Goal: Information Seeking & Learning: Learn about a topic

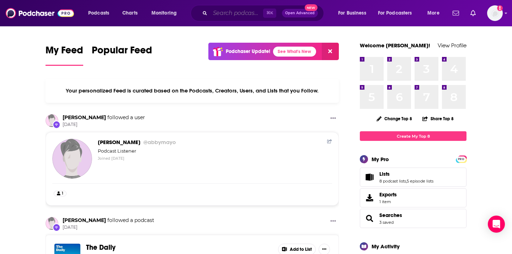
click at [232, 12] on input "Search podcasts, credits, & more..." at bounding box center [236, 12] width 53 height 11
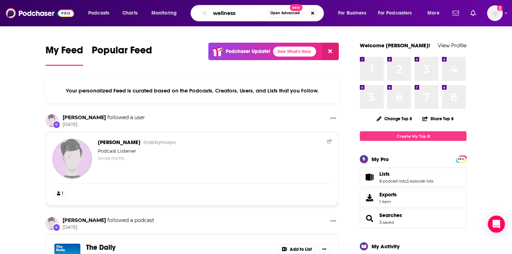
type input "wellness"
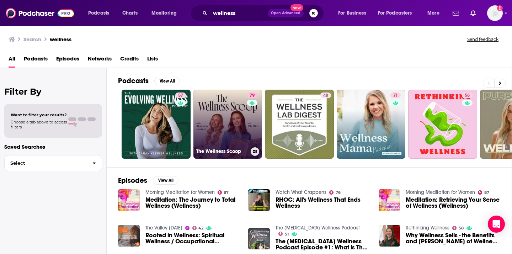
click at [228, 111] on link "79 The Wellness Scoop" at bounding box center [228, 124] width 69 height 69
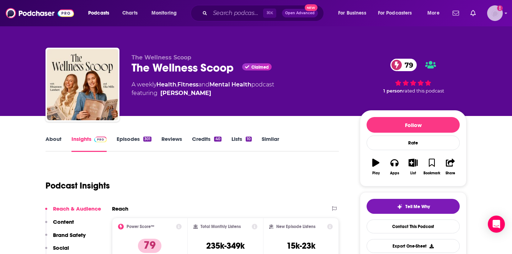
click at [507, 15] on icon "Show profile menu" at bounding box center [506, 13] width 3 height 4
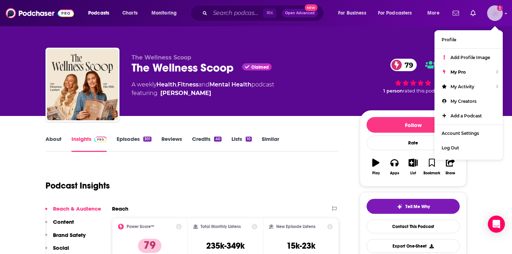
click at [507, 15] on icon "Show profile menu" at bounding box center [506, 13] width 3 height 4
click at [242, 185] on div "Podcast Insights" at bounding box center [190, 181] width 288 height 36
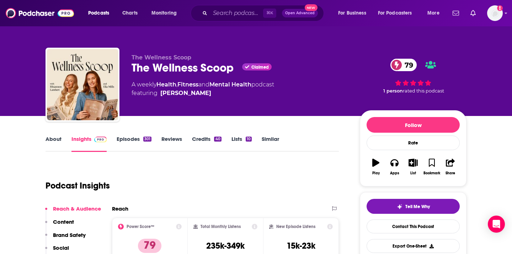
click at [144, 138] on div "301" at bounding box center [147, 139] width 8 height 5
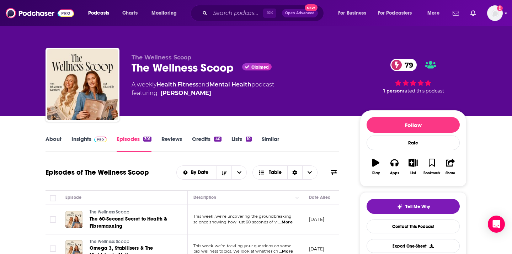
click at [503, 14] on div "Podcasts Charts Monitoring ⌘ K Open Advanced New For Business For Podcasters Mo…" at bounding box center [256, 13] width 512 height 26
click at [494, 12] on img "Logged in as abbymayo" at bounding box center [495, 13] width 16 height 16
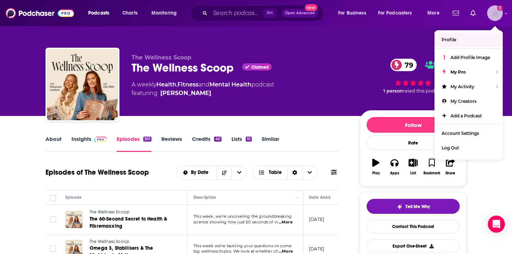
click at [469, 41] on link "Profile" at bounding box center [469, 39] width 68 height 15
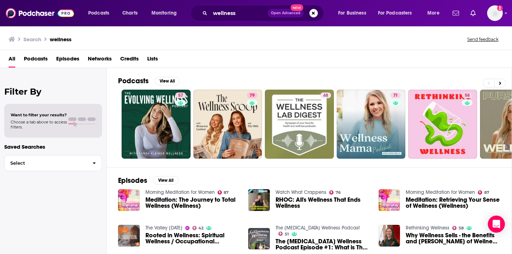
click at [171, 76] on div "Podcasts View All 57 79 48 71 58 72 62 60 + 29k" at bounding box center [315, 117] width 394 height 99
click at [170, 77] on button "View All" at bounding box center [167, 81] width 26 height 9
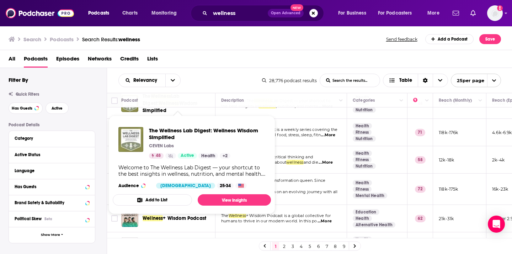
scroll to position [75, 0]
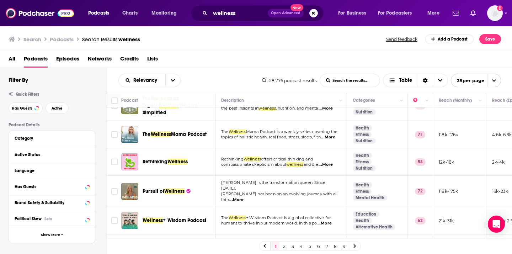
click at [165, 159] on div "Podcasts Charts Monitoring wellness Open Advanced New For Business For Podcaste…" at bounding box center [256, 127] width 512 height 254
click at [168, 159] on div "Podcasts Charts Monitoring wellness Open Advanced New For Business For Podcaste…" at bounding box center [256, 127] width 512 height 254
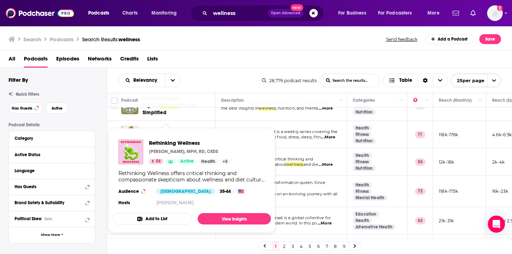
click at [333, 162] on span "...More" at bounding box center [326, 165] width 14 height 6
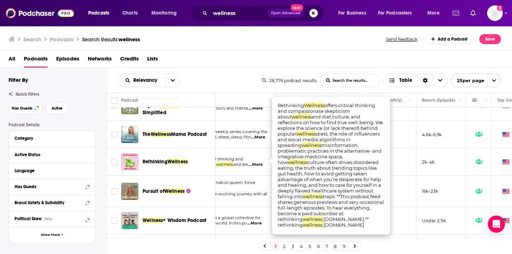
scroll to position [75, 75]
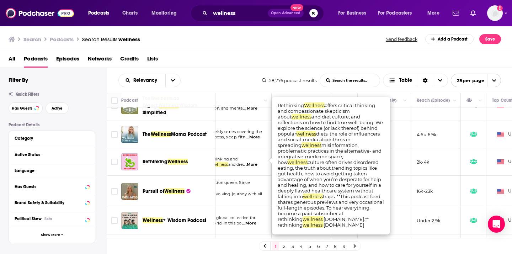
click at [423, 159] on p "2k-4k" at bounding box center [423, 162] width 12 height 6
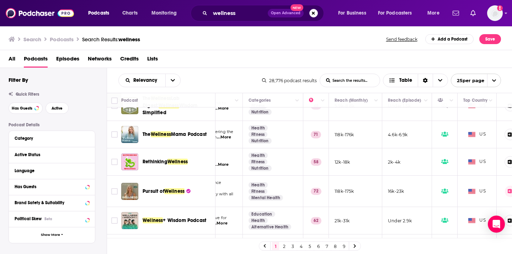
scroll to position [75, 129]
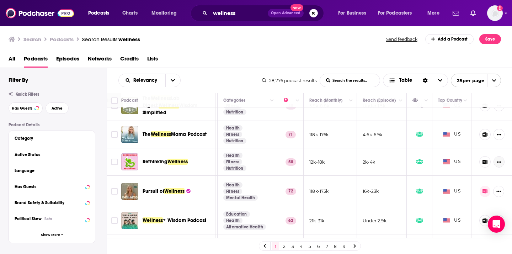
click at [501, 161] on button "Show More Button" at bounding box center [499, 161] width 11 height 11
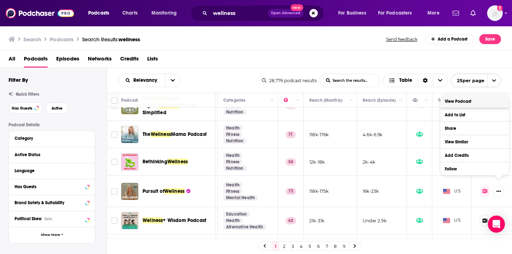
click at [464, 102] on link "View Podcast" at bounding box center [475, 101] width 68 height 13
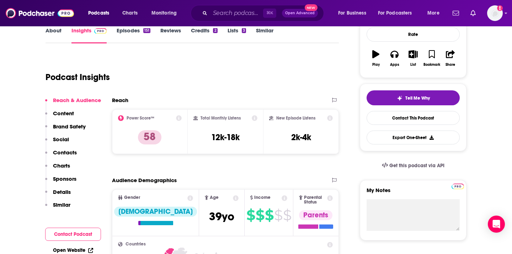
scroll to position [108, 0]
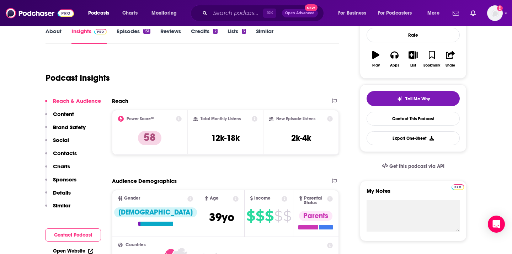
click at [145, 34] on link "Episodes 151" at bounding box center [134, 36] width 34 height 16
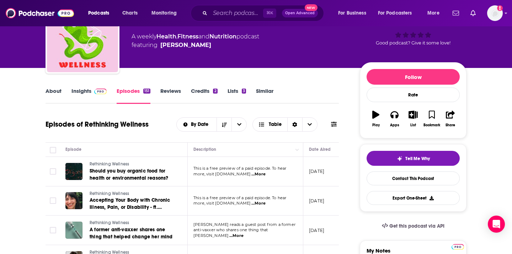
scroll to position [53, 0]
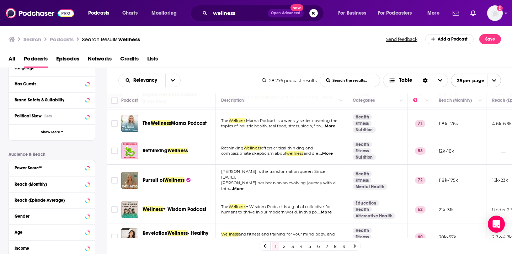
scroll to position [87, 0]
click at [316, 13] on button "Search podcasts, credits, & more..." at bounding box center [313, 13] width 9 height 9
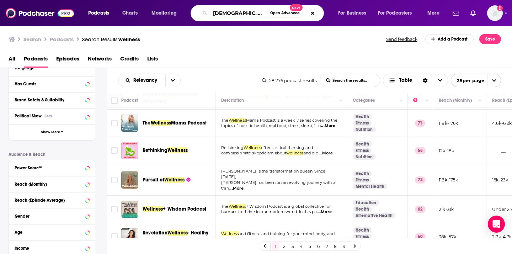
type input "[DEMOGRAPHIC_DATA] founders"
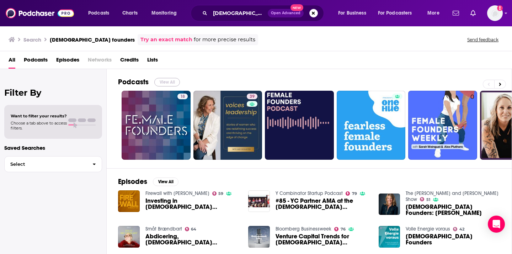
click at [171, 83] on button "View All" at bounding box center [167, 82] width 26 height 9
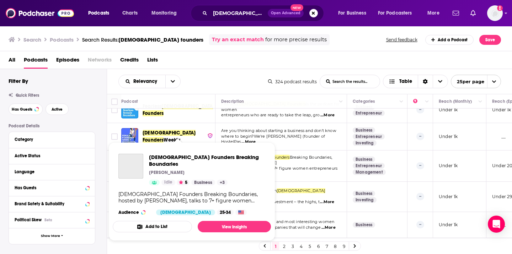
scroll to position [109, 0]
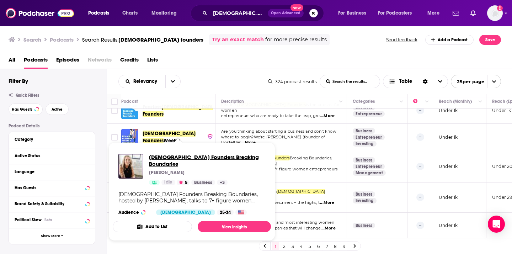
click at [197, 154] on span "Female Founders Breaking Boundaries" at bounding box center [207, 161] width 116 height 14
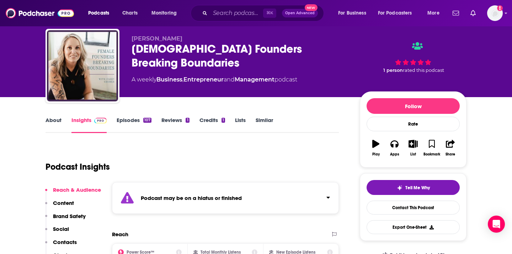
scroll to position [20, 0]
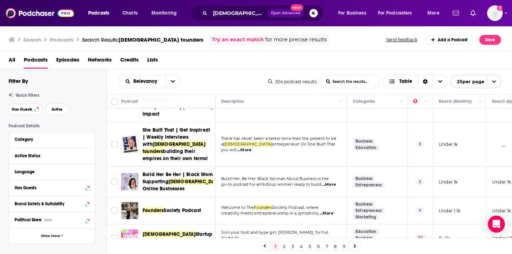
scroll to position [619, 0]
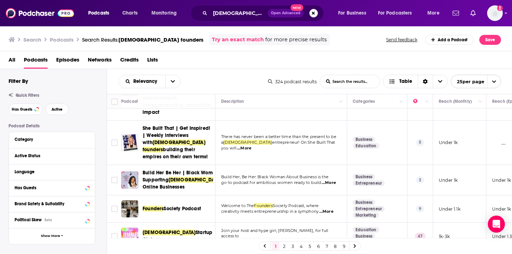
click at [334, 209] on span "...More" at bounding box center [326, 212] width 14 height 6
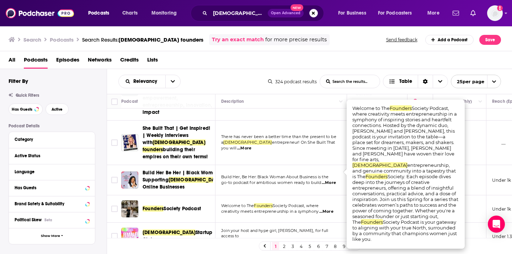
click at [326, 209] on span "...More" at bounding box center [326, 212] width 14 height 6
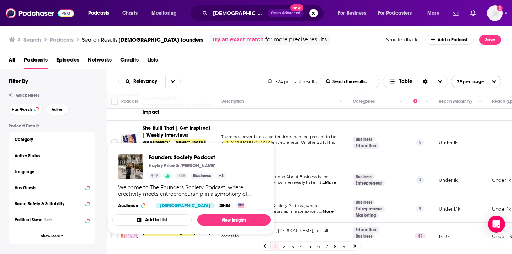
click at [185, 170] on div "Founders Society Podcast Hayley Price & Meg Indy 9 Idle Business + 3" at bounding box center [188, 166] width 78 height 25
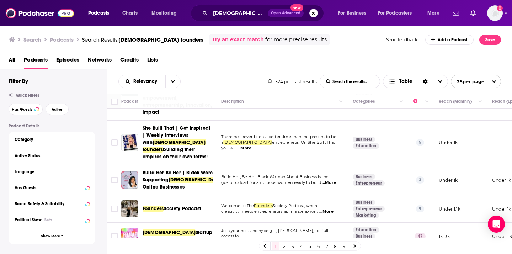
click at [189, 170] on div "Podcasts Charts Monitoring female founders Open Advanced New For Business For P…" at bounding box center [256, 127] width 512 height 254
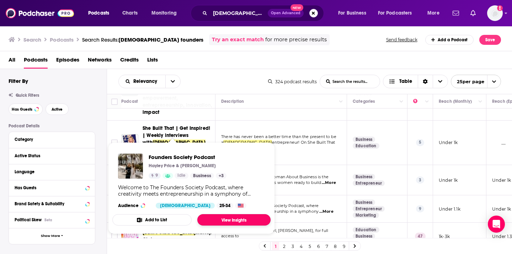
click at [234, 216] on link "View Insights" at bounding box center [233, 219] width 73 height 11
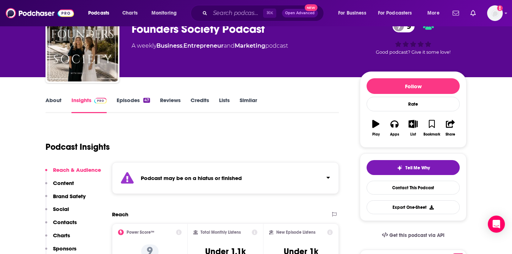
scroll to position [41, 0]
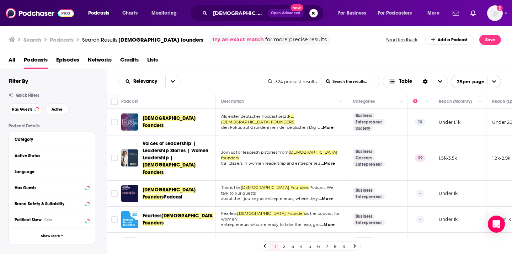
scroll to position [357, 0]
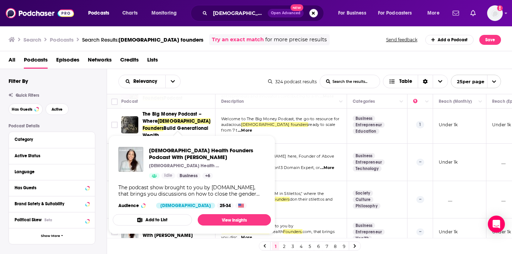
click at [191, 196] on div "The podcast show brought to you by FemaleHealthFounders.com, that brings you di…" at bounding box center [191, 190] width 147 height 13
click at [218, 221] on link "View Insights" at bounding box center [234, 219] width 73 height 11
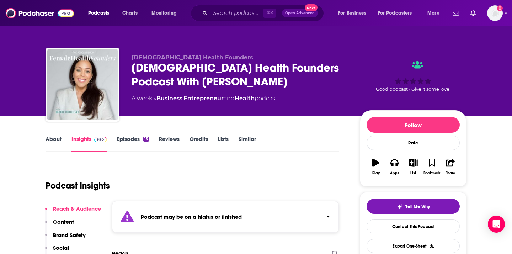
click at [139, 135] on div "About Insights Episodes 13 Reviews Credits Lists Similar" at bounding box center [192, 142] width 293 height 17
click at [138, 141] on link "Episodes 13" at bounding box center [133, 144] width 32 height 16
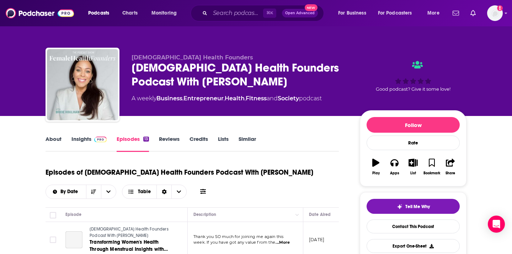
scroll to position [79, 0]
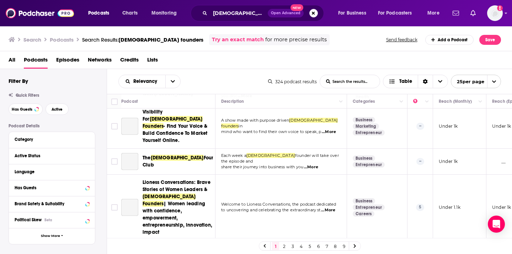
scroll to position [660, 0]
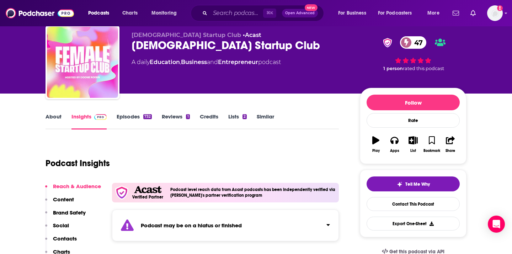
scroll to position [23, 0]
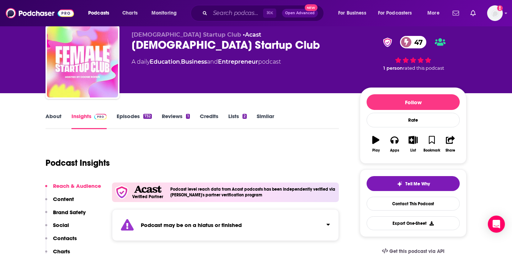
click at [143, 118] on link "Episodes 732" at bounding box center [134, 121] width 35 height 16
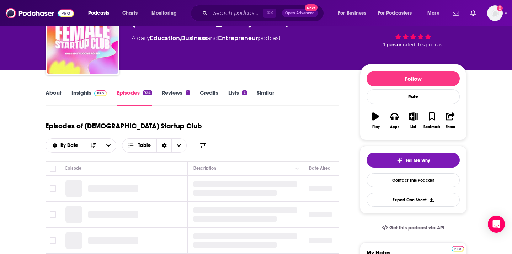
scroll to position [47, 0]
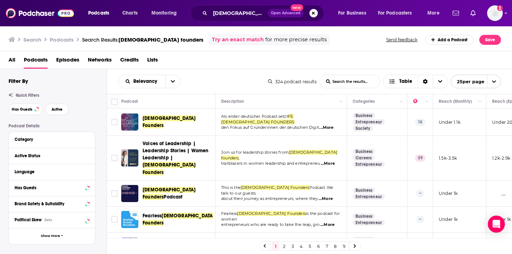
click at [315, 15] on button "Search podcasts, credits, & more..." at bounding box center [313, 13] width 9 height 9
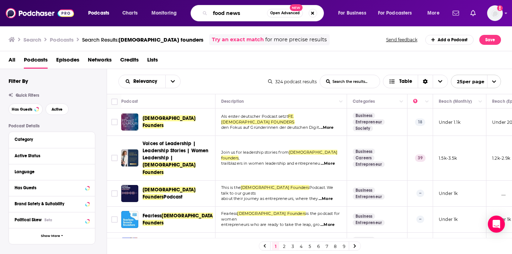
type input "food news"
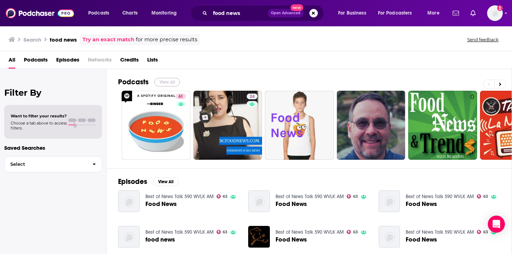
click at [170, 78] on button "View All" at bounding box center [167, 82] width 26 height 9
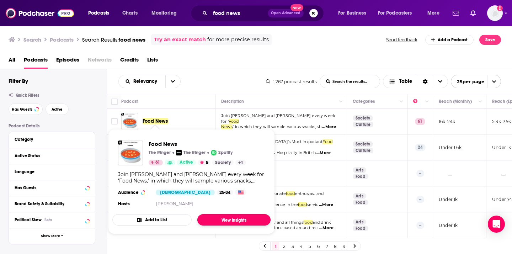
click at [238, 221] on link "View Insights" at bounding box center [233, 219] width 73 height 11
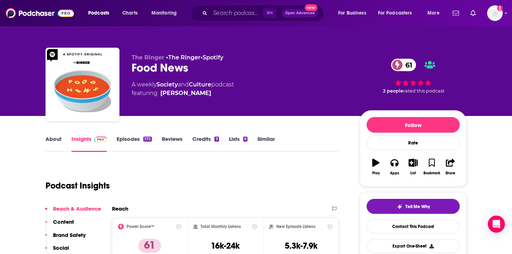
click at [144, 142] on link "Episodes 572" at bounding box center [134, 144] width 35 height 16
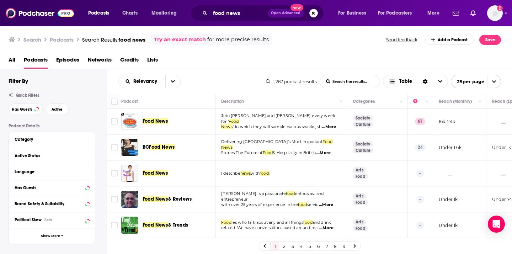
click at [334, 124] on span "...More" at bounding box center [329, 127] width 14 height 6
drag, startPoint x: 365, startPoint y: 113, endPoint x: 433, endPoint y: 113, distance: 67.9
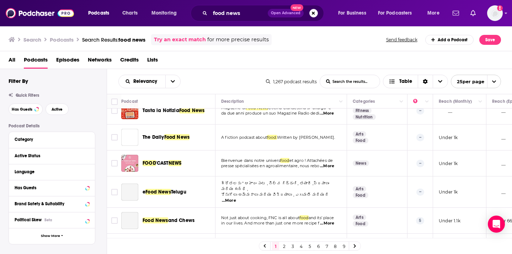
scroll to position [147, 0]
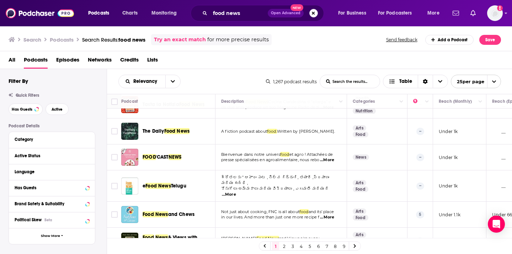
click at [313, 16] on button "Search podcasts, credits, & more..." at bounding box center [313, 13] width 9 height 9
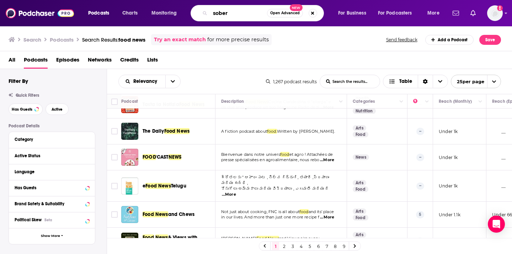
type input "sober"
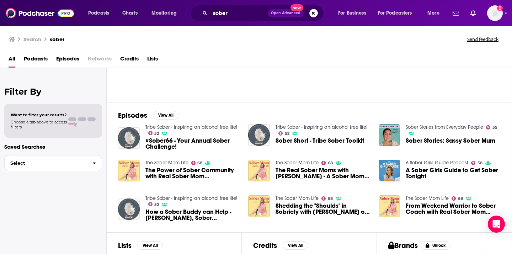
scroll to position [66, 0]
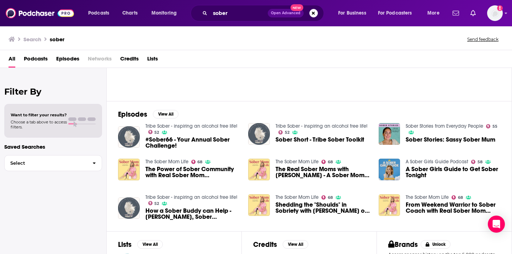
click at [440, 170] on span "A Sober Girls Guide to Get Sober Tonight" at bounding box center [453, 172] width 95 height 12
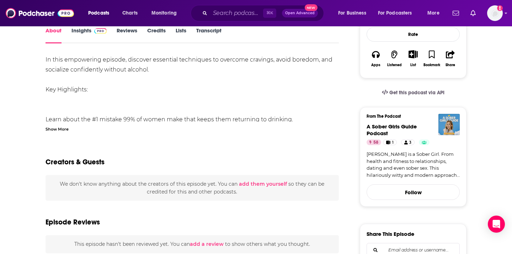
scroll to position [105, 0]
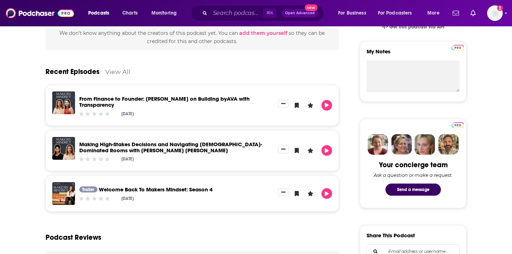
scroll to position [275, 0]
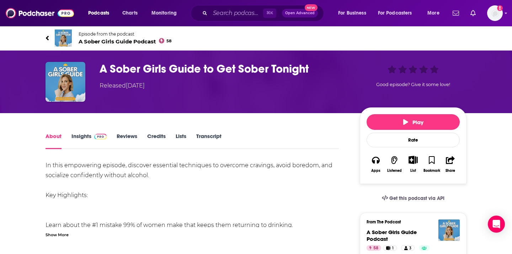
scroll to position [105, 0]
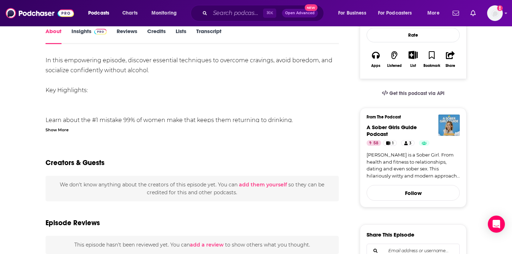
click at [64, 130] on div "Show More" at bounding box center [57, 129] width 23 height 7
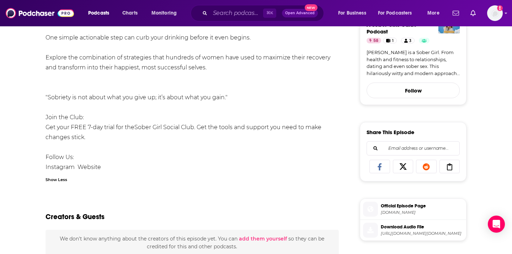
scroll to position [0, 0]
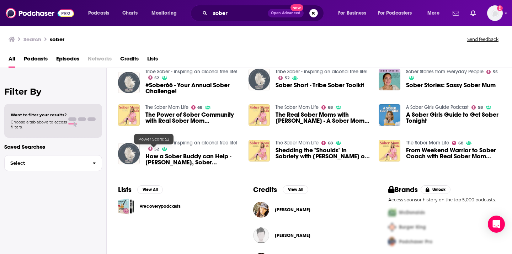
scroll to position [148, 0]
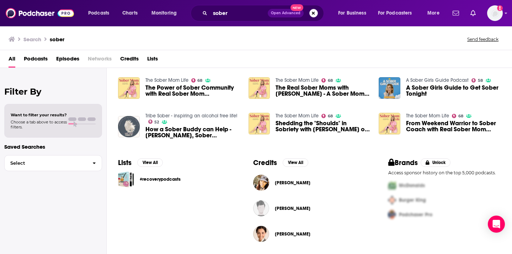
click at [317, 12] on button "Search podcasts, credits, & more..." at bounding box center [313, 13] width 9 height 9
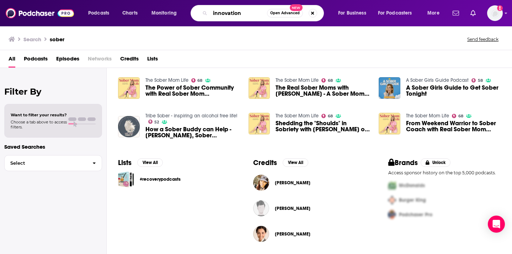
type input "innovation"
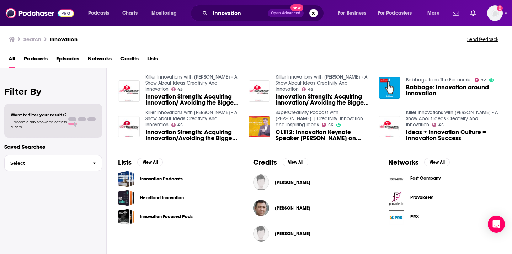
scroll to position [229, 0]
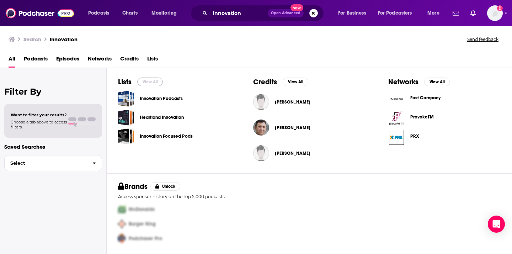
click at [154, 82] on button "View All" at bounding box center [150, 82] width 26 height 9
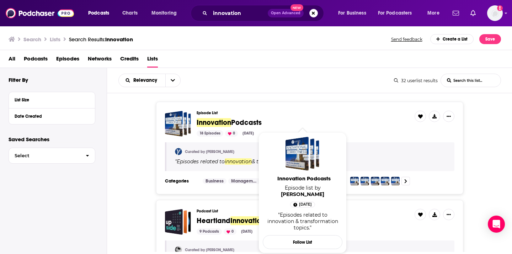
click at [254, 123] on span "Podcasts" at bounding box center [246, 122] width 31 height 9
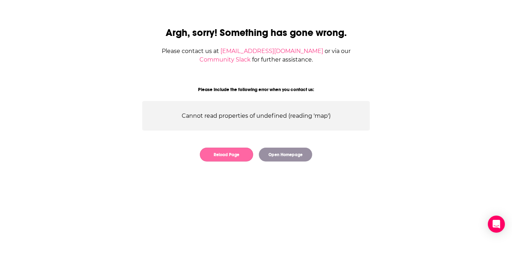
click at [244, 154] on button "Reload Page" at bounding box center [226, 155] width 53 height 14
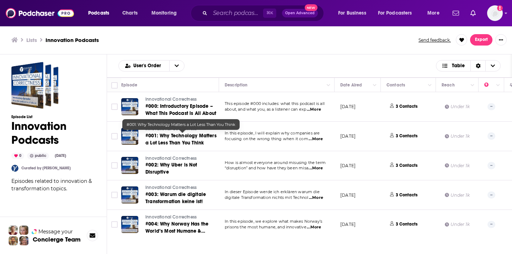
scroll to position [370, 0]
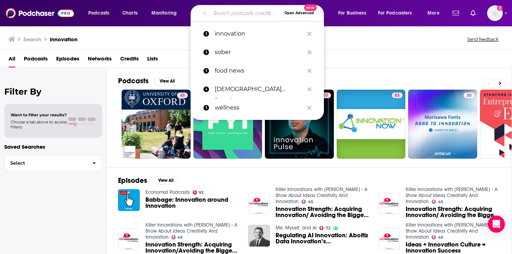
click at [242, 11] on input "Search podcasts, credits, & more..." at bounding box center [245, 12] width 71 height 11
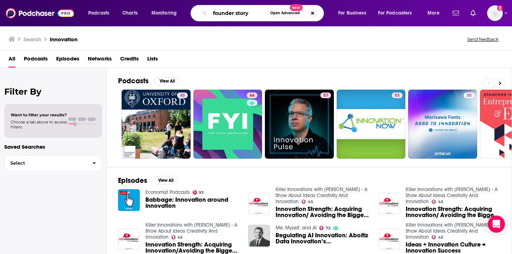
type input "founder story"
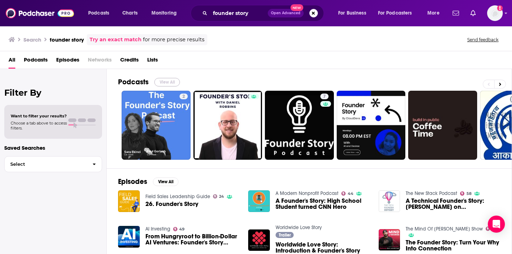
click at [175, 80] on button "View All" at bounding box center [167, 82] width 26 height 9
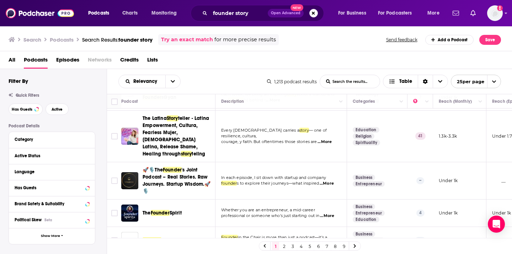
scroll to position [581, 0]
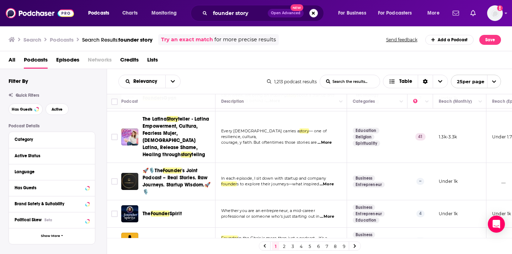
click at [330, 214] on span "...More" at bounding box center [327, 217] width 14 height 6
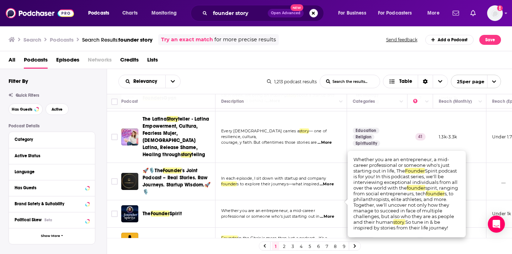
click at [194, 210] on div "The Founder Spirit" at bounding box center [180, 213] width 74 height 7
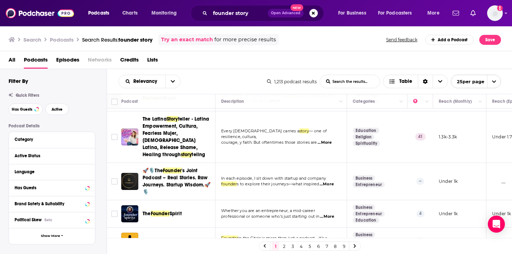
click at [176, 211] on span "Spirit" at bounding box center [176, 214] width 12 height 6
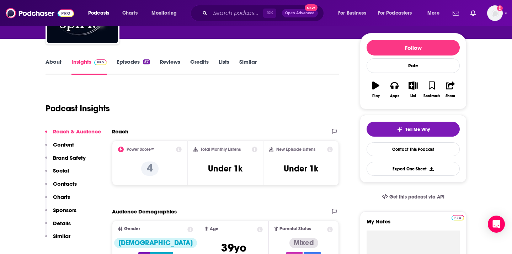
scroll to position [68, 0]
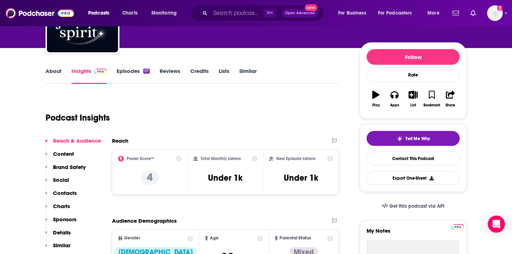
click at [133, 72] on link "Episodes 57" at bounding box center [133, 76] width 33 height 16
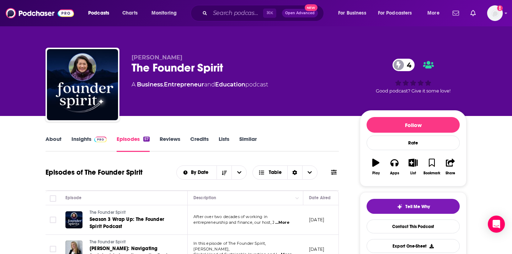
click at [60, 142] on link "About" at bounding box center [54, 144] width 16 height 16
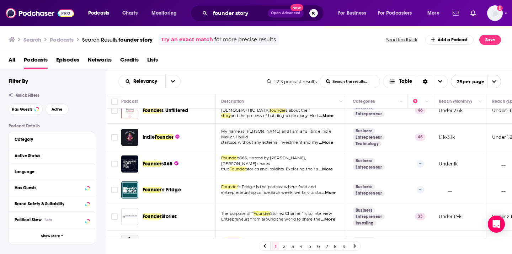
scroll to position [307, 0]
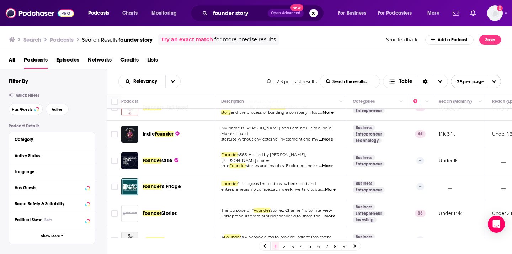
click at [164, 184] on span "'s Fridge" at bounding box center [171, 187] width 20 height 6
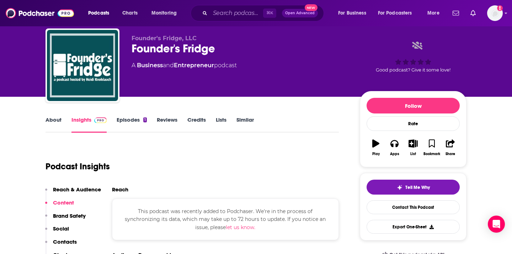
scroll to position [40, 0]
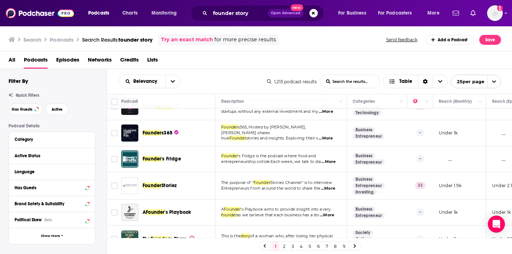
scroll to position [336, 0]
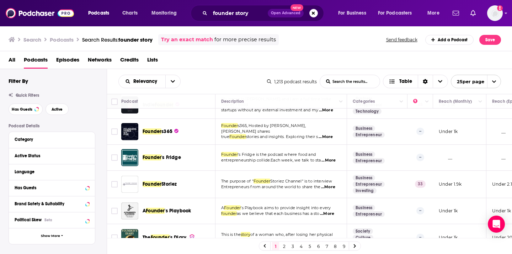
click at [159, 181] on span "Founder" at bounding box center [152, 184] width 19 height 6
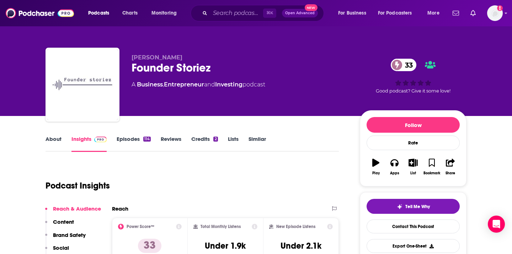
click at [134, 138] on link "Episodes 114" at bounding box center [134, 144] width 34 height 16
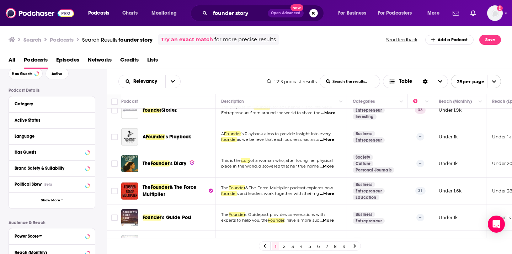
scroll to position [582, 0]
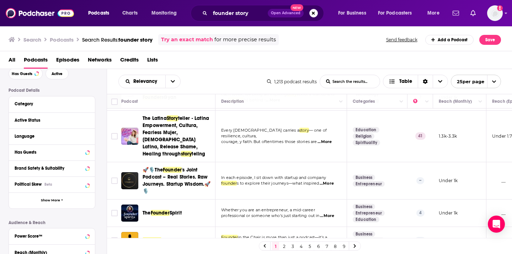
click at [355, 246] on icon at bounding box center [355, 246] width 2 height 4
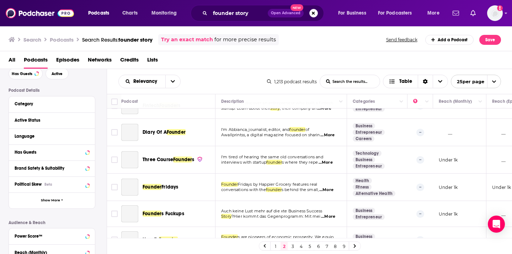
scroll to position [539, 0]
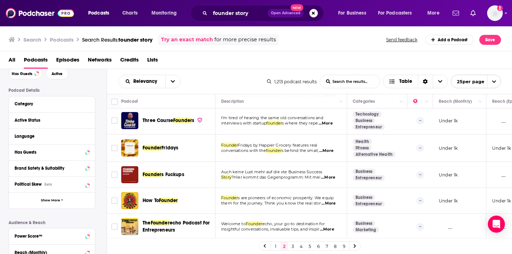
click at [309, 16] on span "Open Advanced New" at bounding box center [293, 13] width 50 height 9
click at [315, 13] on button "Search podcasts, credits, & more..." at bounding box center [313, 13] width 9 height 9
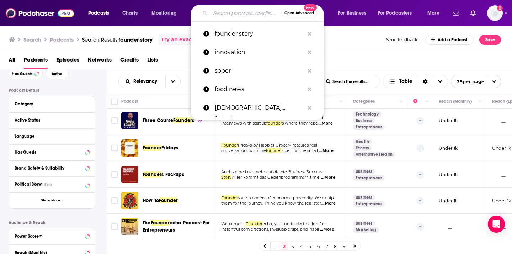
click at [256, 13] on input "Search podcasts, credits, & more..." at bounding box center [245, 12] width 71 height 11
paste input "Gastropod"
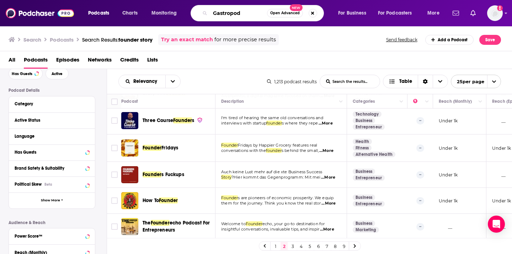
type input "Gastropod"
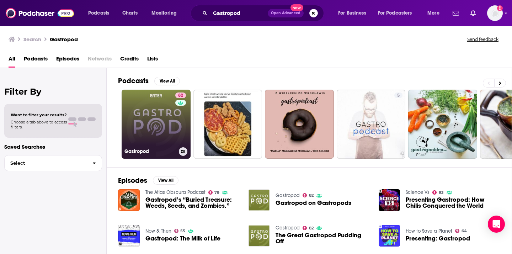
click at [169, 131] on link "82 Gastropod" at bounding box center [156, 124] width 69 height 69
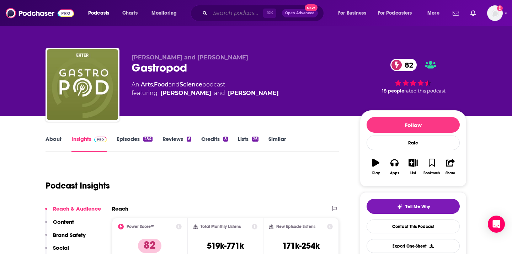
click at [247, 14] on input "Search podcasts, credits, & more..." at bounding box center [236, 12] width 53 height 11
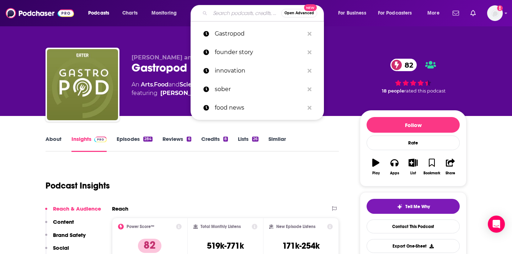
paste input "The Sporkful"
type input "The Sporkful"
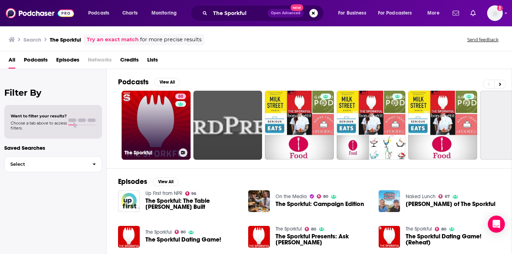
click at [150, 112] on link "80 The Sporkful" at bounding box center [156, 125] width 69 height 69
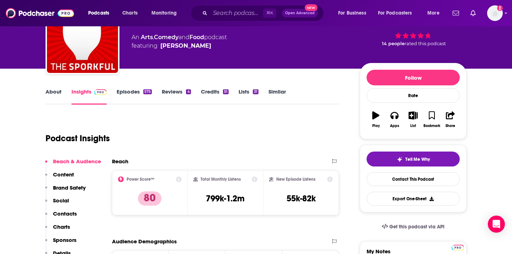
scroll to position [36, 0]
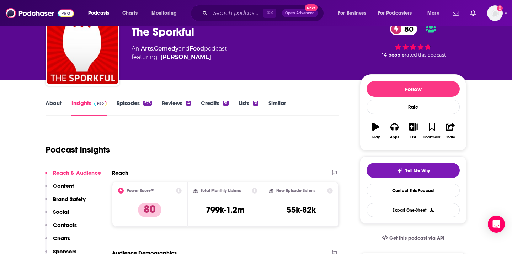
click at [145, 103] on div "575" at bounding box center [147, 103] width 9 height 5
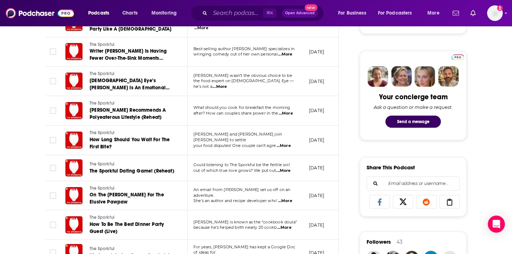
scroll to position [316, 0]
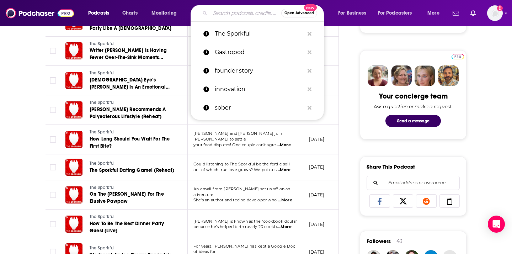
click at [249, 15] on input "Search podcasts, credits, & more..." at bounding box center [245, 12] width 71 height 11
paste input "The Model Health Show"
type input "The Model Health Show"
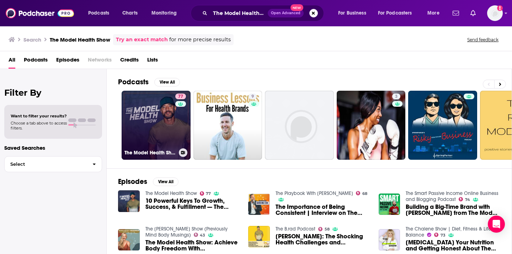
click at [182, 129] on div "77" at bounding box center [181, 121] width 12 height 55
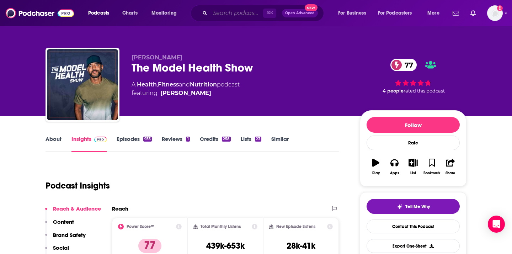
click at [235, 8] on input "Search podcasts, credits, & more..." at bounding box center [236, 12] width 53 height 11
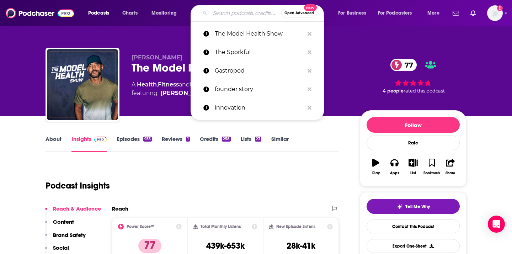
paste input "The Ultimate Health Podcast"
type input "The Ultimate Health Podcast"
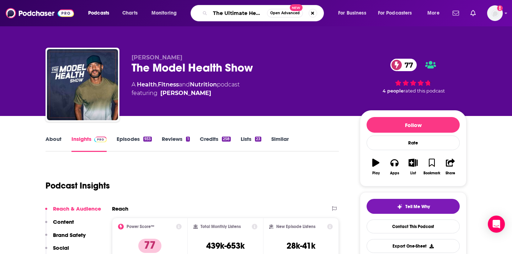
scroll to position [0, 25]
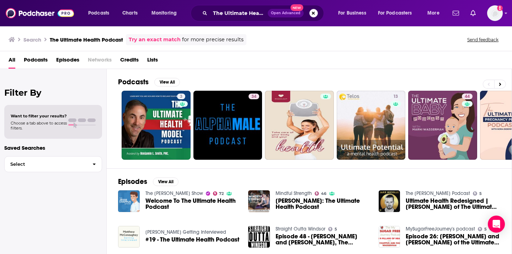
click at [315, 10] on button "Search podcasts, credits, & more..." at bounding box center [313, 13] width 9 height 9
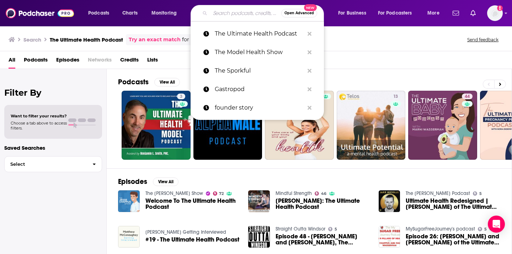
scroll to position [0, 4]
paste input "The Feel Good Effect"
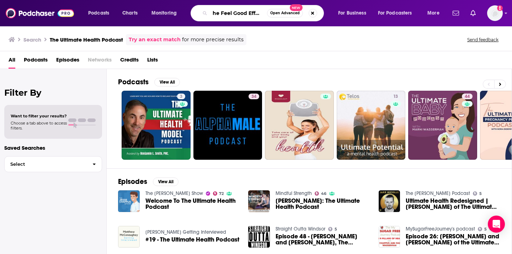
type input "The Feel Good Effect"
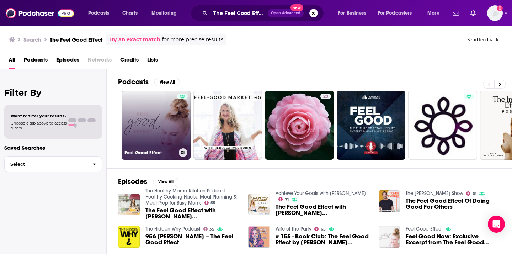
click at [169, 110] on link "Feel Good Effect" at bounding box center [156, 125] width 69 height 69
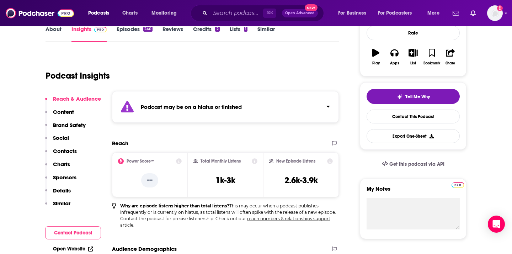
scroll to position [189, 0]
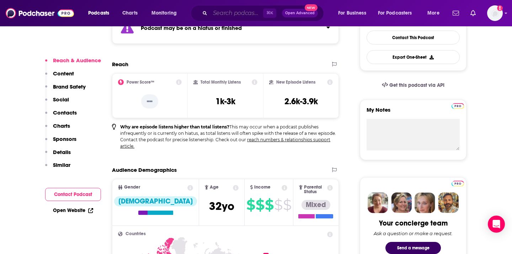
click at [243, 9] on input "Search podcasts, credits, & more..." at bounding box center [236, 12] width 53 height 11
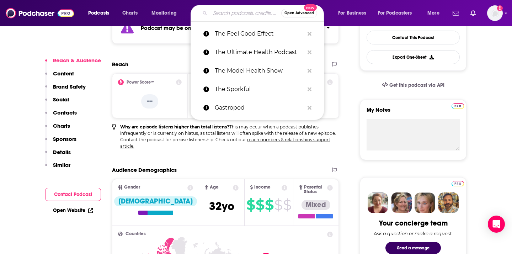
paste input "The SheEO Podcast"
type input "The SheEO Podcast"
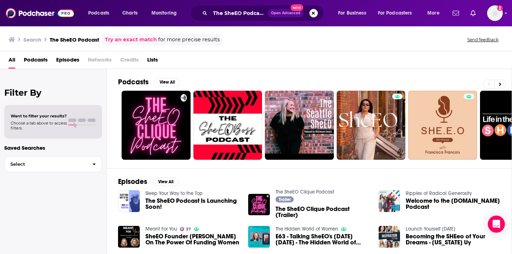
click at [313, 13] on button "Search podcasts, credits, & more..." at bounding box center [313, 13] width 9 height 9
paste input "The BossBabe Podcast"
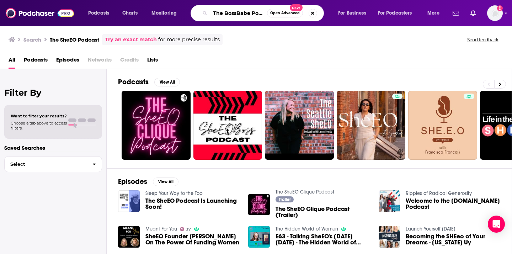
scroll to position [0, 9]
type input "The BossBabe Podcast"
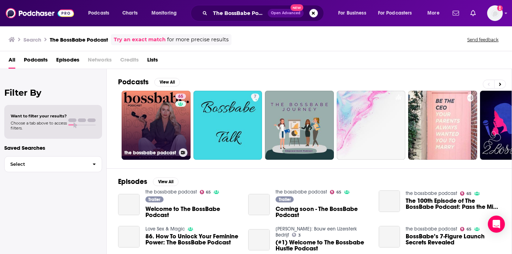
click at [143, 126] on link "65 the bossbabe podcast" at bounding box center [156, 125] width 69 height 69
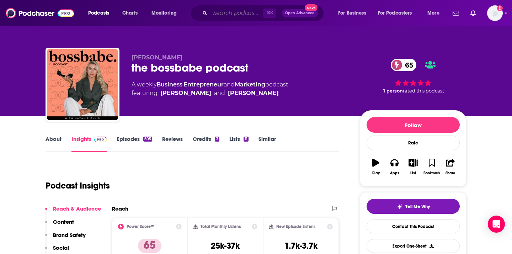
click at [233, 15] on input "Search podcasts, credits, & more..." at bounding box center [236, 12] width 53 height 11
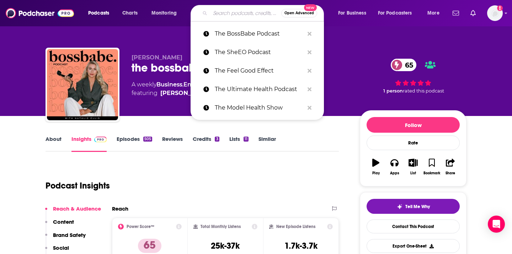
paste input "The Female Entrepreneur Association Podcast"
type input "The Female Entrepreneur Association Podcast"
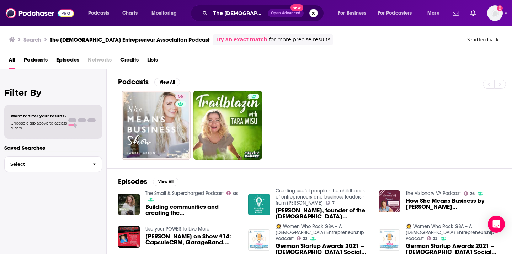
click at [314, 12] on button "Search podcasts, credits, & more..." at bounding box center [313, 13] width 9 height 9
paste input "The Wellness Way Podcast"
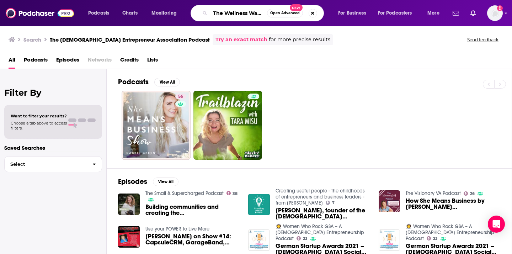
scroll to position [0, 20]
type input "The Wellness Way Podcast"
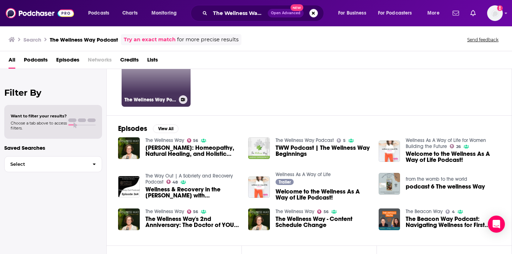
scroll to position [15, 0]
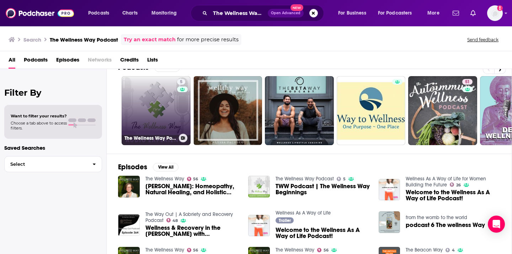
click at [168, 99] on link "5 The Wellness Way Podcast" at bounding box center [156, 110] width 69 height 69
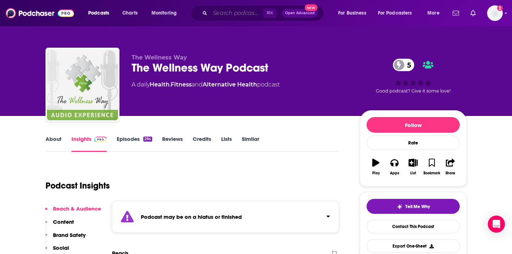
click at [247, 12] on input "Search podcasts, credits, & more..." at bounding box center [236, 12] width 53 height 11
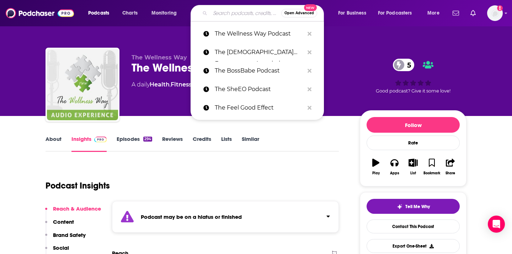
paste input "The Wellness Business Podcast"
type input "The Wellness Business Podcast"
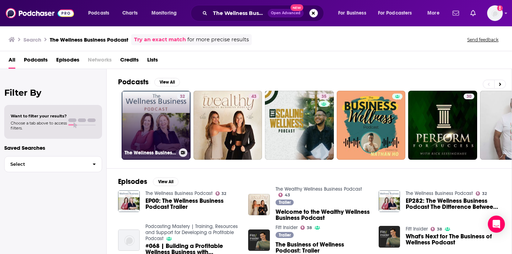
click at [171, 120] on link "32 The Wellness Business Podcast" at bounding box center [156, 125] width 69 height 69
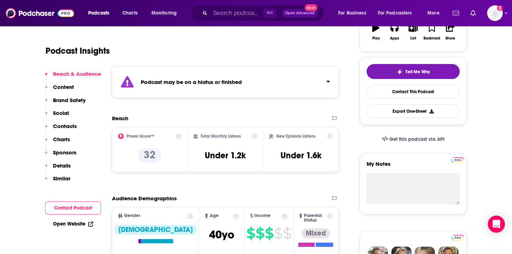
scroll to position [136, 0]
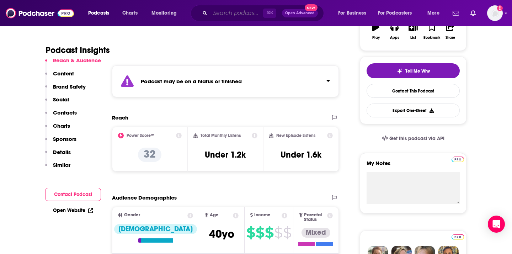
click at [245, 12] on input "Search podcasts, credits, & more..." at bounding box center [236, 12] width 53 height 11
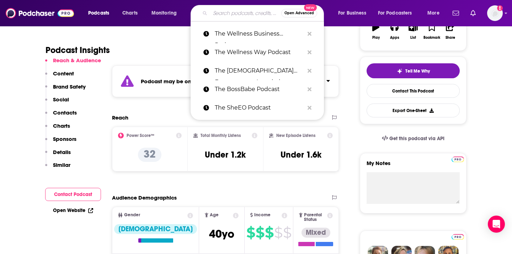
paste input "The Holistic Entrepreneur Podcast"
type input "The Holistic Entrepreneur Podcast"
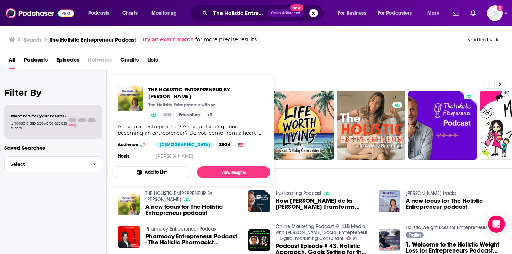
click at [194, 192] on link "THE HOLISTIC ENTREPRENEUR BY BONNIE GROESSL" at bounding box center [178, 196] width 67 height 12
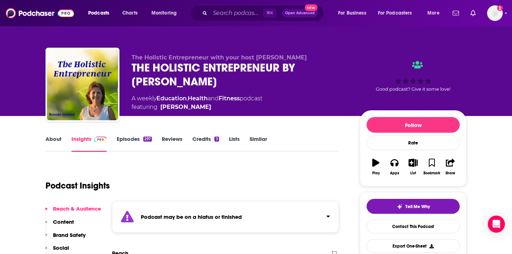
click at [240, 6] on div "⌘ K Open Advanced New" at bounding box center [257, 13] width 133 height 16
click at [234, 14] on input "Search podcasts, credits, & more..." at bounding box center [236, 12] width 53 height 11
paste input "The Aligned Business Podcast"
type input "The Aligned Business Podcast"
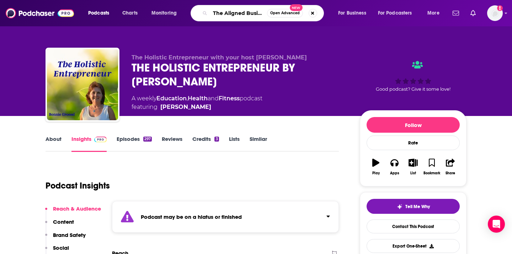
scroll to position [0, 28]
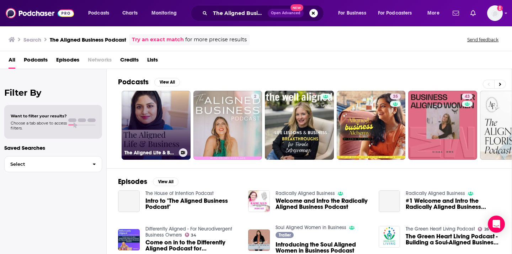
click at [158, 109] on link "The Aligned Life & Business Podcast" at bounding box center [156, 125] width 69 height 69
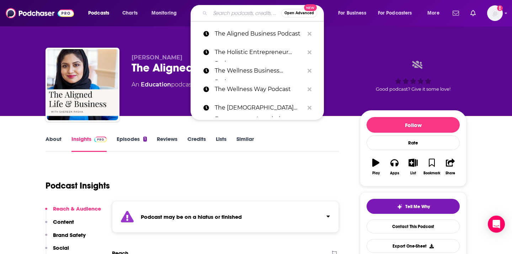
click at [251, 13] on input "Search podcasts, credits, & more..." at bounding box center [245, 12] width 71 height 11
paste input "The BossBabe Podcast"
type input "The BossBabe Podcast"
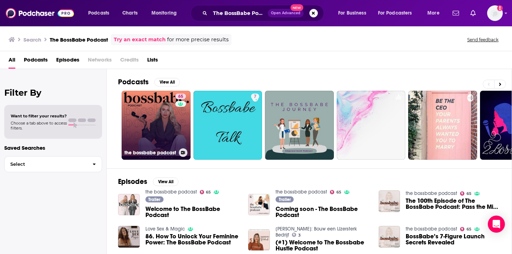
click at [137, 132] on link "65 the bossbabe podcast" at bounding box center [156, 125] width 69 height 69
